Goal: Submit feedback/report problem

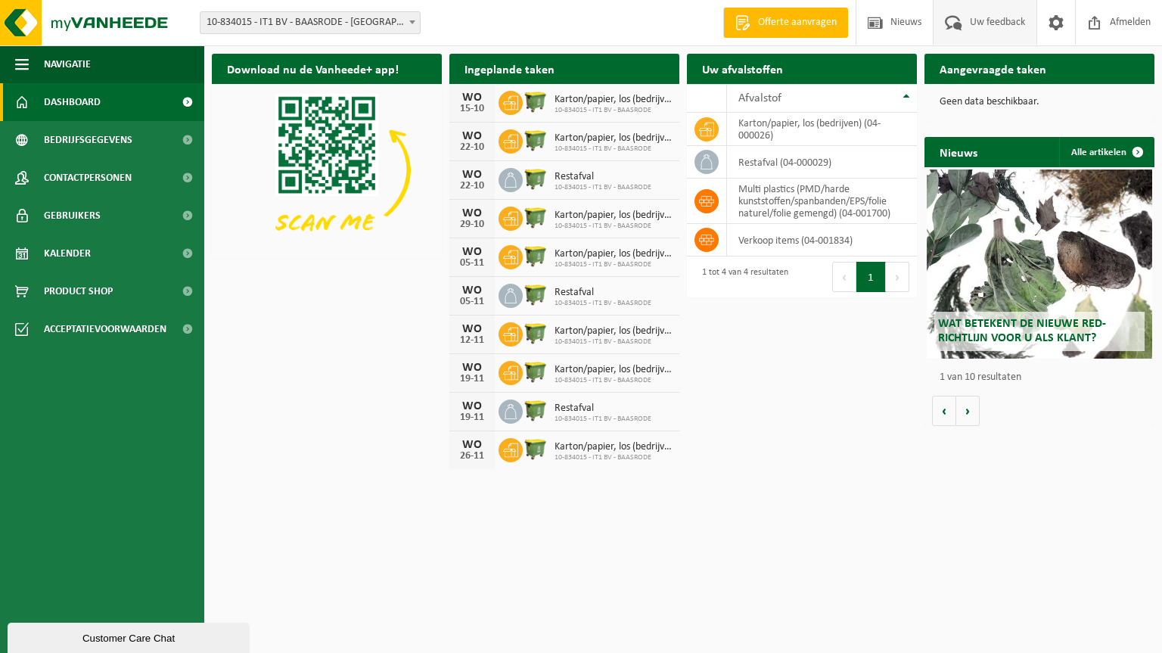
click at [991, 23] on span "Uw feedback" at bounding box center [997, 22] width 63 height 45
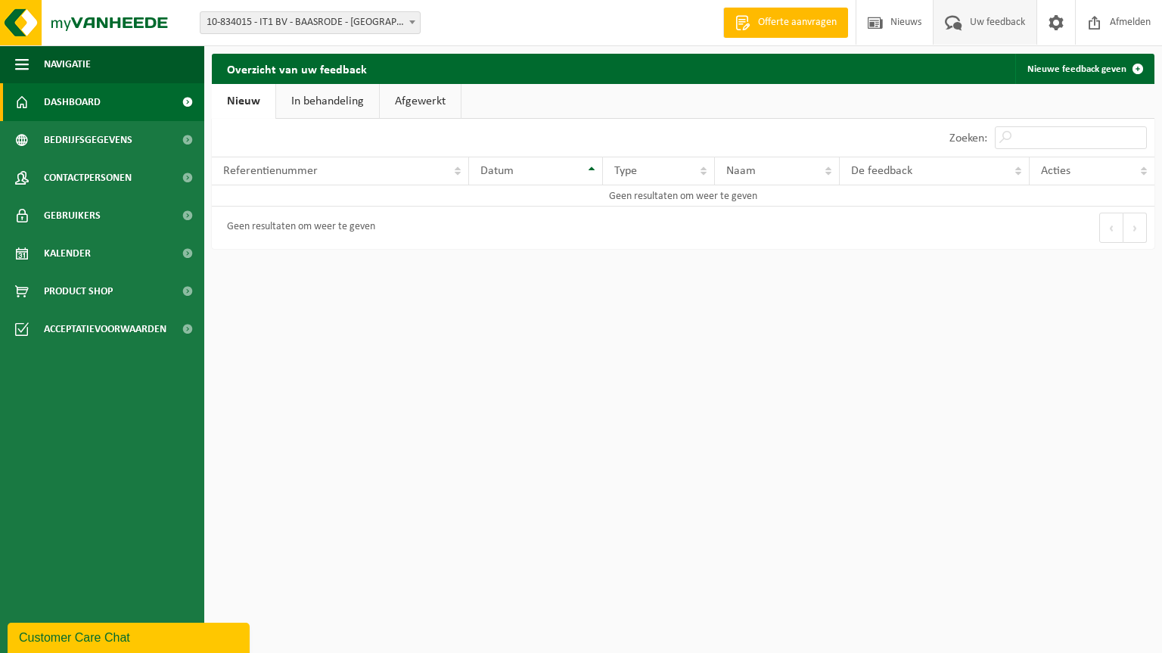
click at [104, 101] on link "Dashboard" at bounding box center [102, 102] width 204 height 38
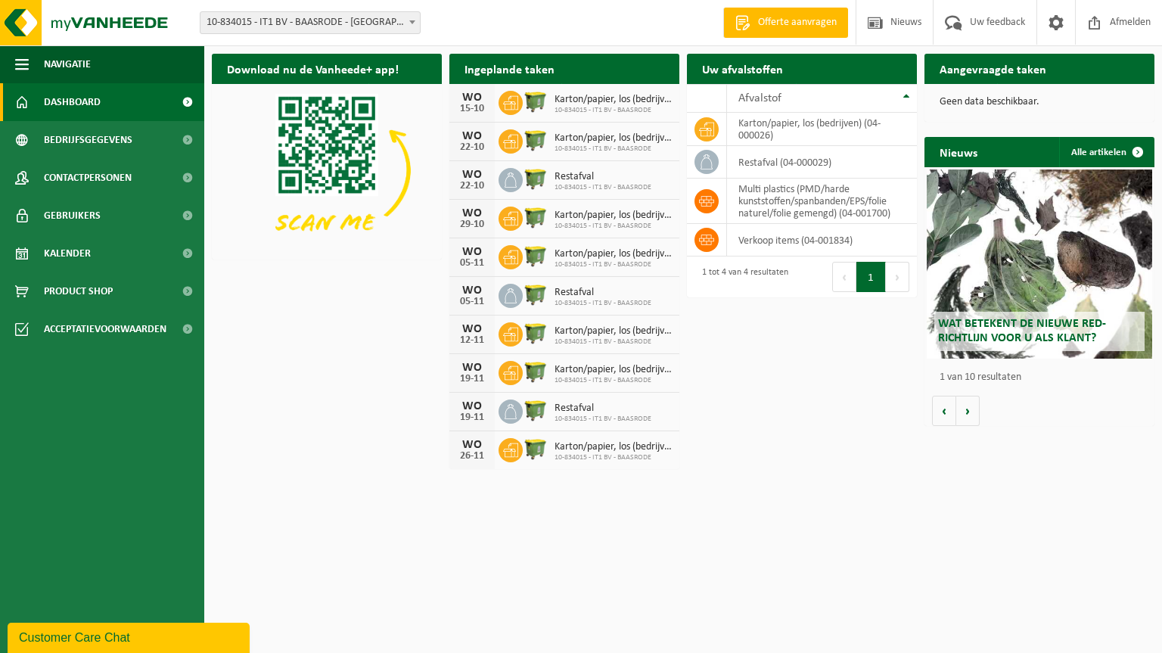
click at [411, 21] on b at bounding box center [412, 22] width 6 height 4
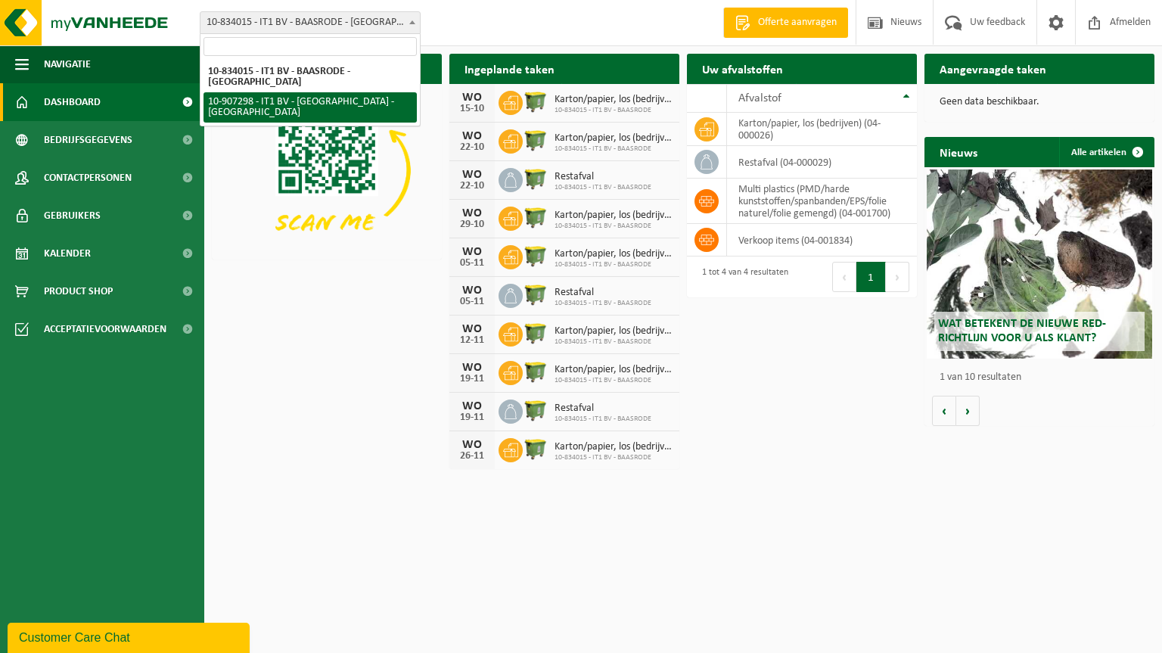
select select "123073"
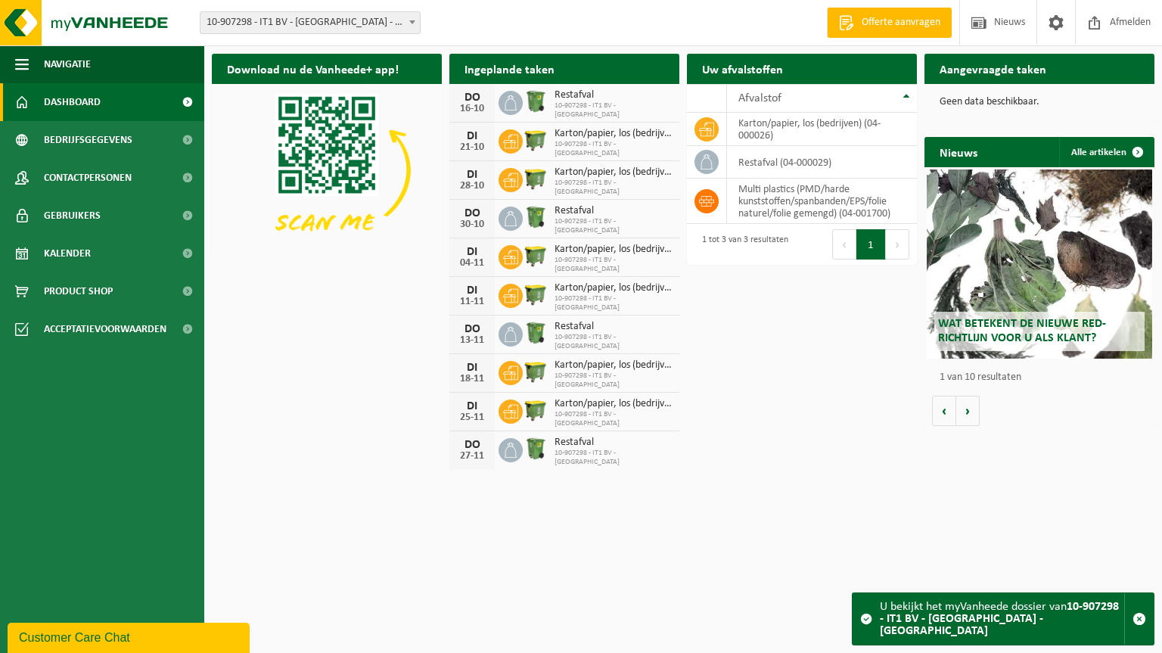
click at [65, 635] on div "Customer Care Chat" at bounding box center [128, 637] width 219 height 18
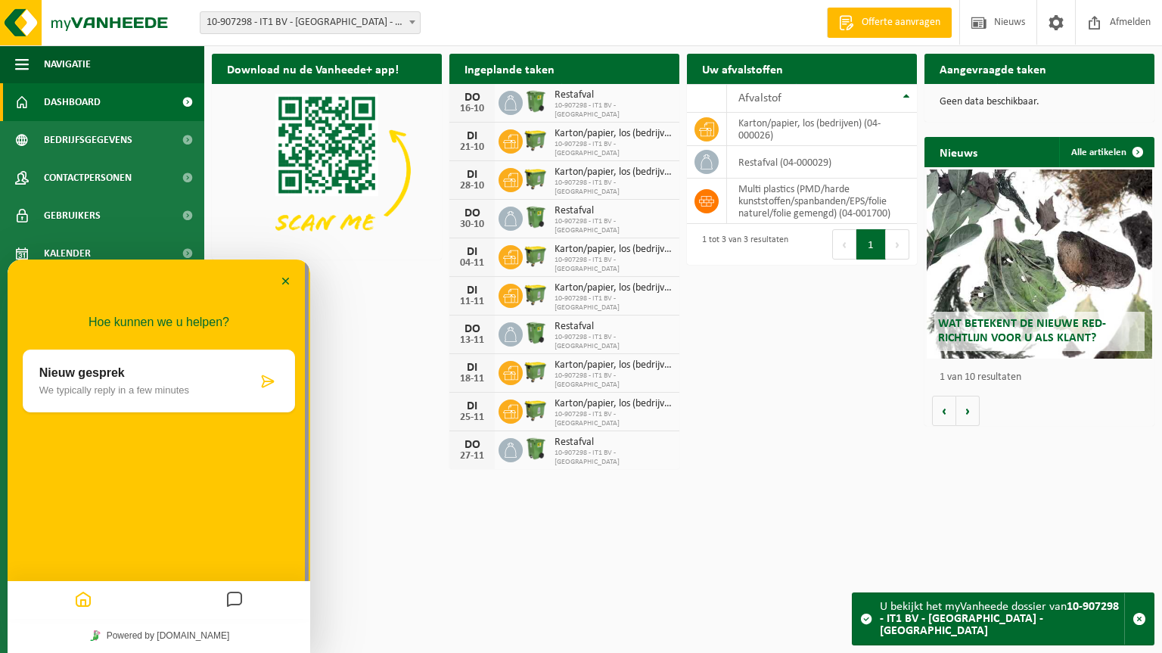
click at [220, 391] on p "We typically reply in a few minutes" at bounding box center [148, 389] width 218 height 11
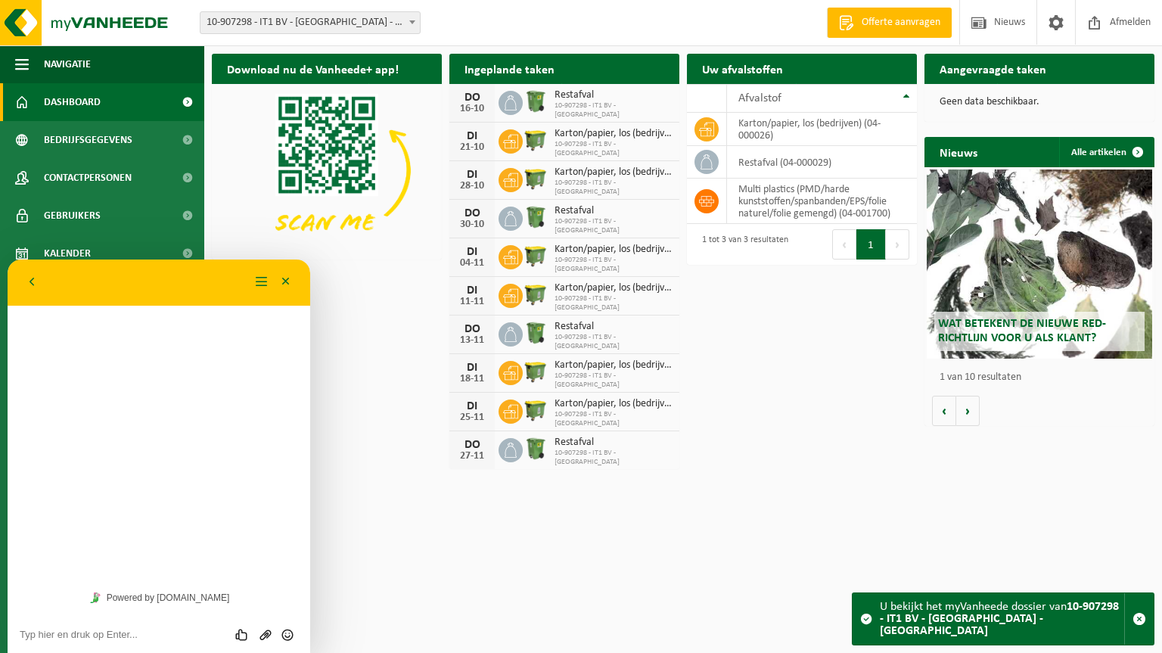
click at [54, 644] on div "Beoordeel deze chat Upload bestand Emoji invoeren" at bounding box center [159, 634] width 303 height 38
click at [68, 638] on textarea at bounding box center [159, 634] width 278 height 12
click at [63, 638] on textarea "er is geenophaling gebeurd op [DATE]" at bounding box center [159, 634] width 278 height 12
click at [216, 638] on textarea "er is geen ophaling gebeurd op [DATE]" at bounding box center [159, 634] width 278 height 12
type textarea "er is geen ophaling gebeurd op [DATE], we staan met een overvolle karton contai…"
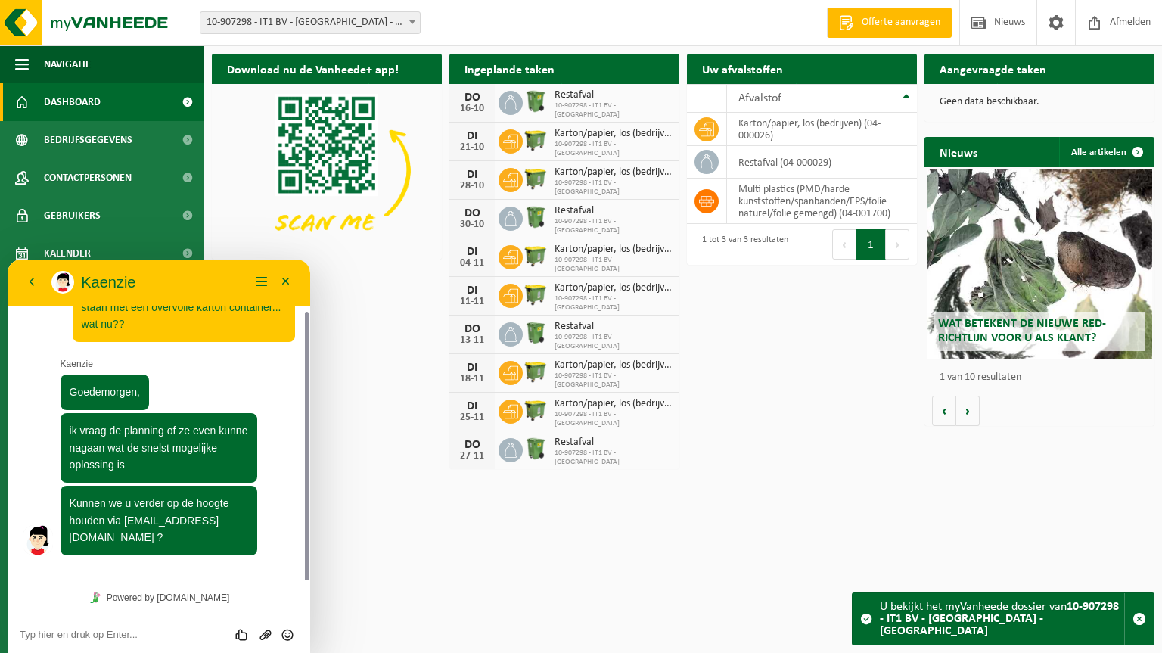
scroll to position [17, 0]
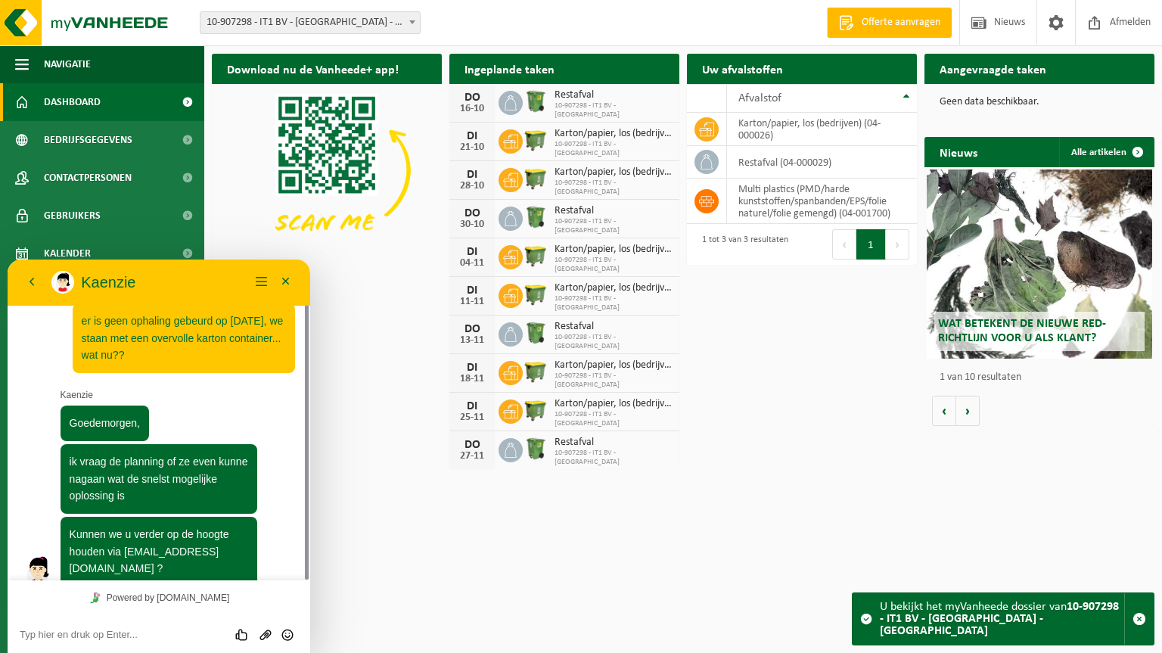
click at [157, 635] on textarea at bounding box center [159, 634] width 278 height 12
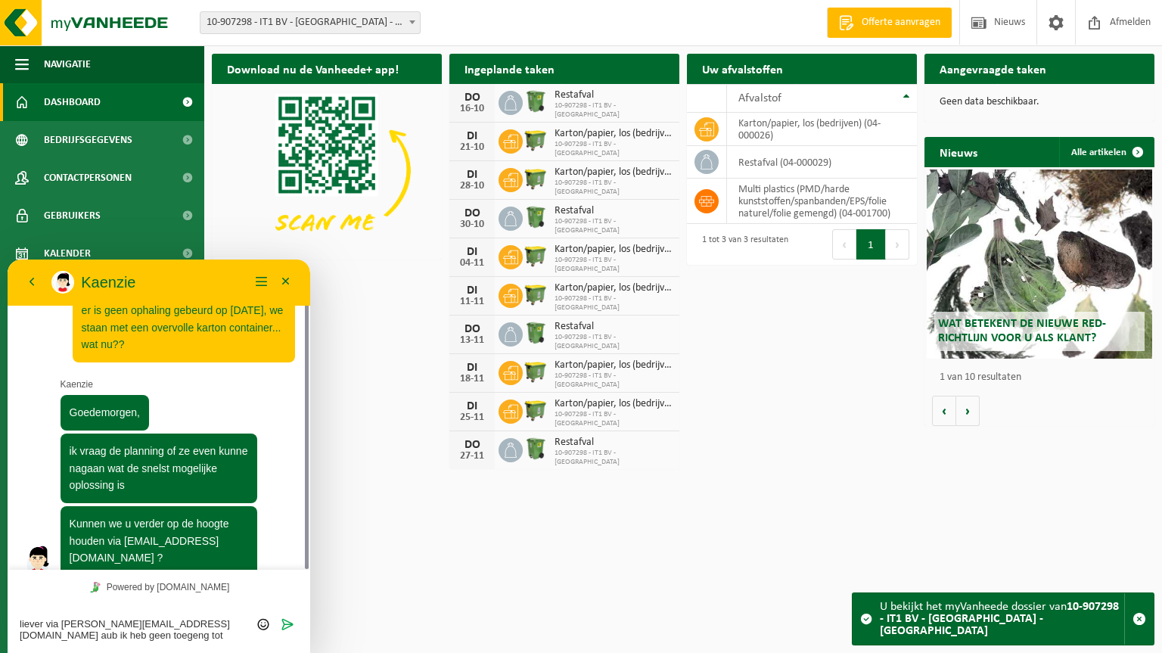
scroll to position [70, 0]
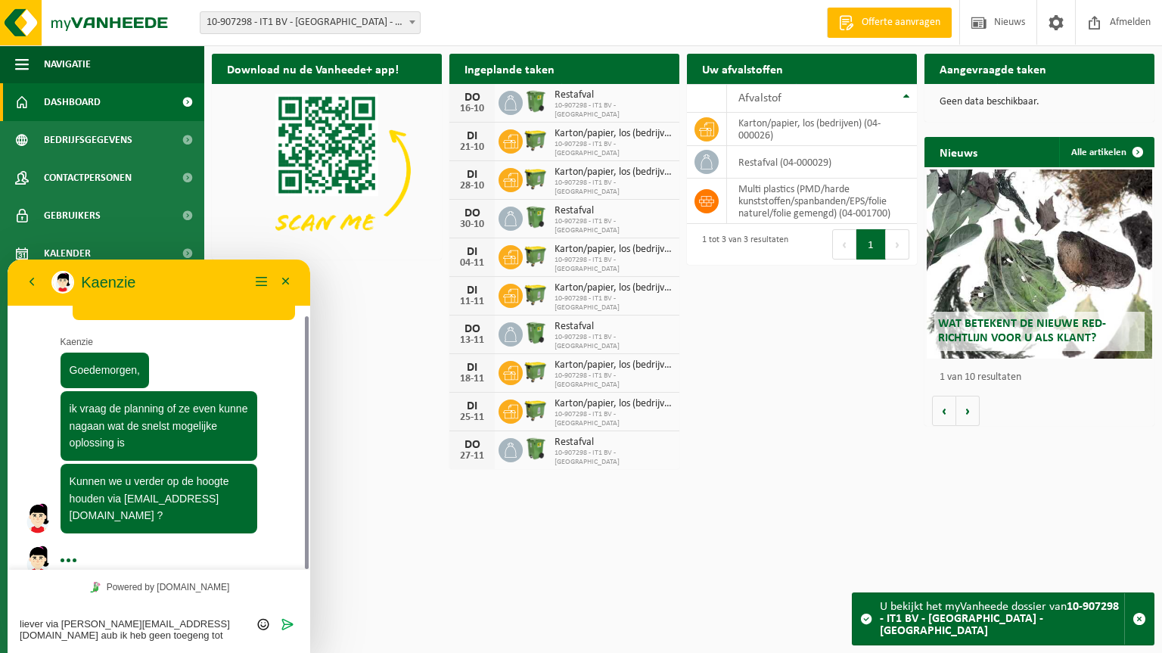
click at [39, 635] on textarea "liever via [PERSON_NAME][EMAIL_ADDRESS][DOMAIN_NAME] aub ik heb geen toegeng to…" at bounding box center [159, 629] width 278 height 23
type textarea "liever via [PERSON_NAME][EMAIL_ADDRESS][DOMAIN_NAME] aub ik heb geen toegang to…"
click at [290, 625] on icon "Verzenden" at bounding box center [288, 624] width 14 height 14
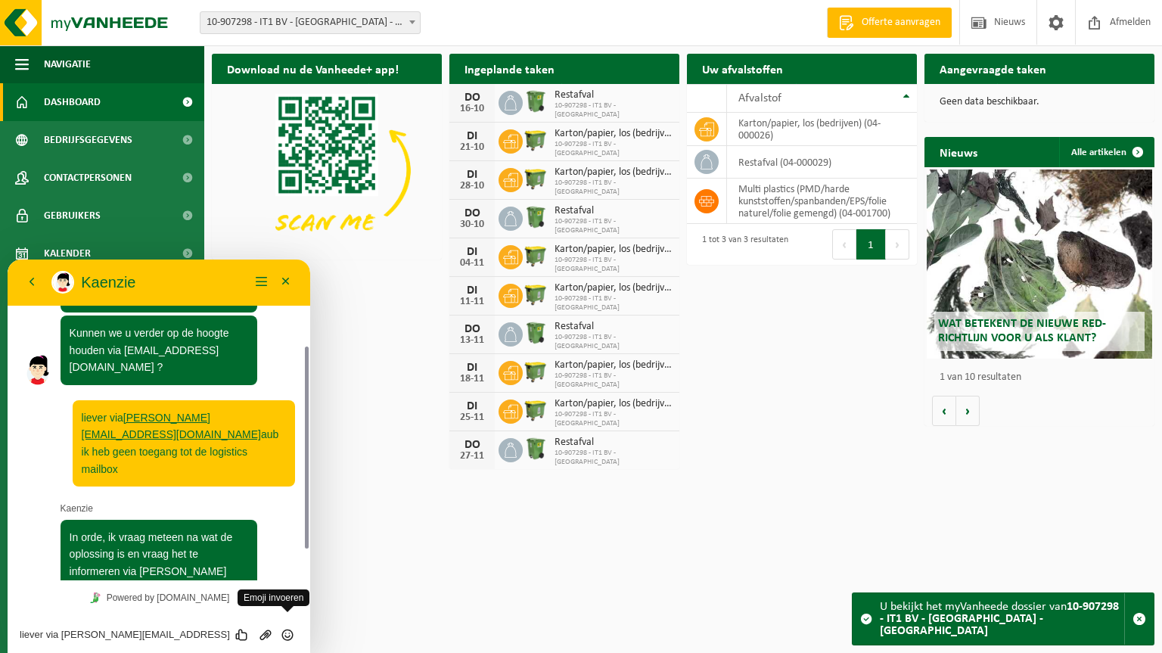
scroll to position [187, 0]
